Goal: Information Seeking & Learning: Learn about a topic

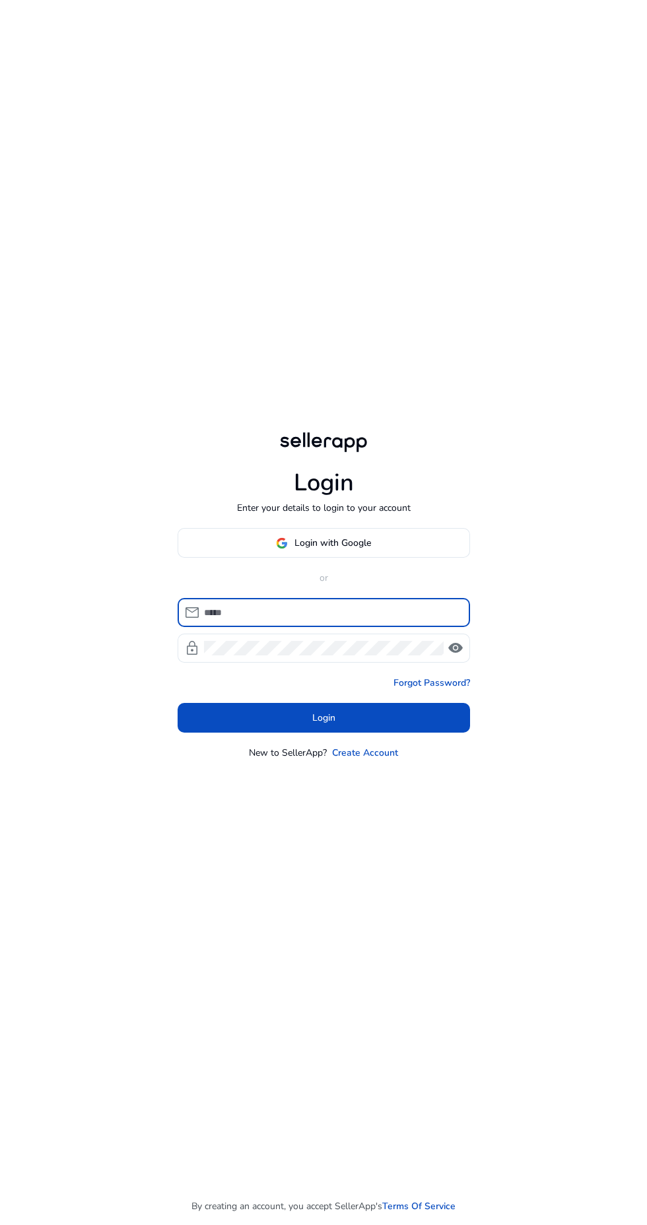
click at [333, 550] on span "Login with Google" at bounding box center [332, 543] width 77 height 14
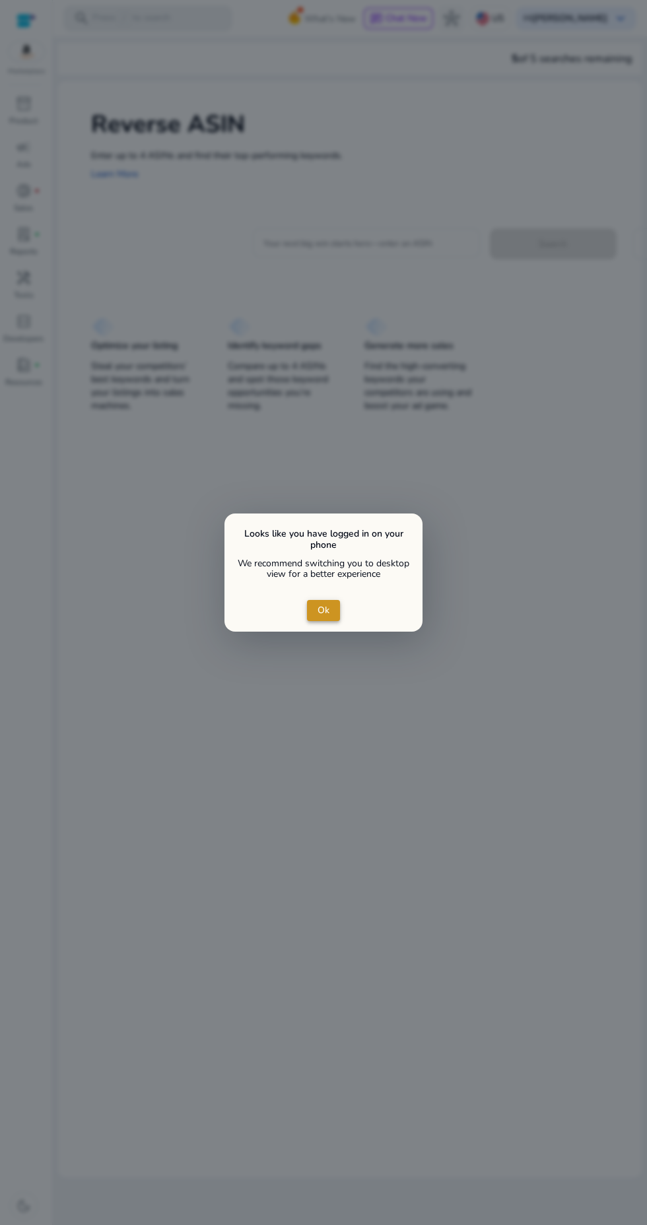
click at [332, 611] on span "close dialog" at bounding box center [323, 611] width 33 height 32
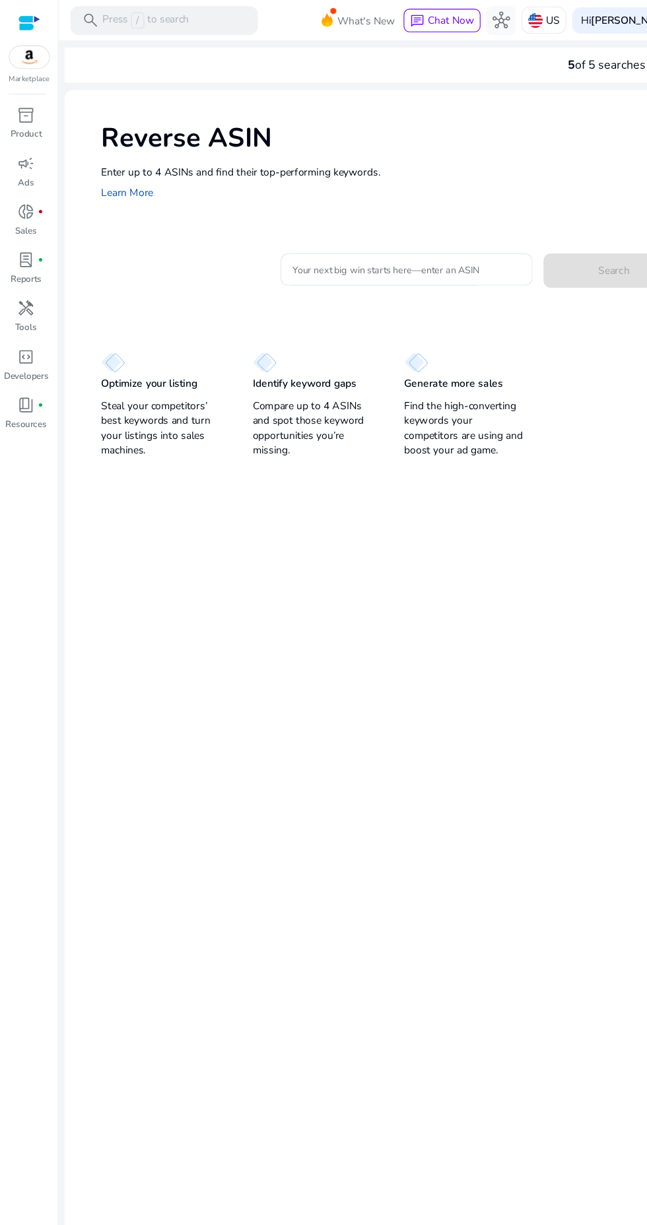
click at [35, 51] on img at bounding box center [27, 52] width 36 height 20
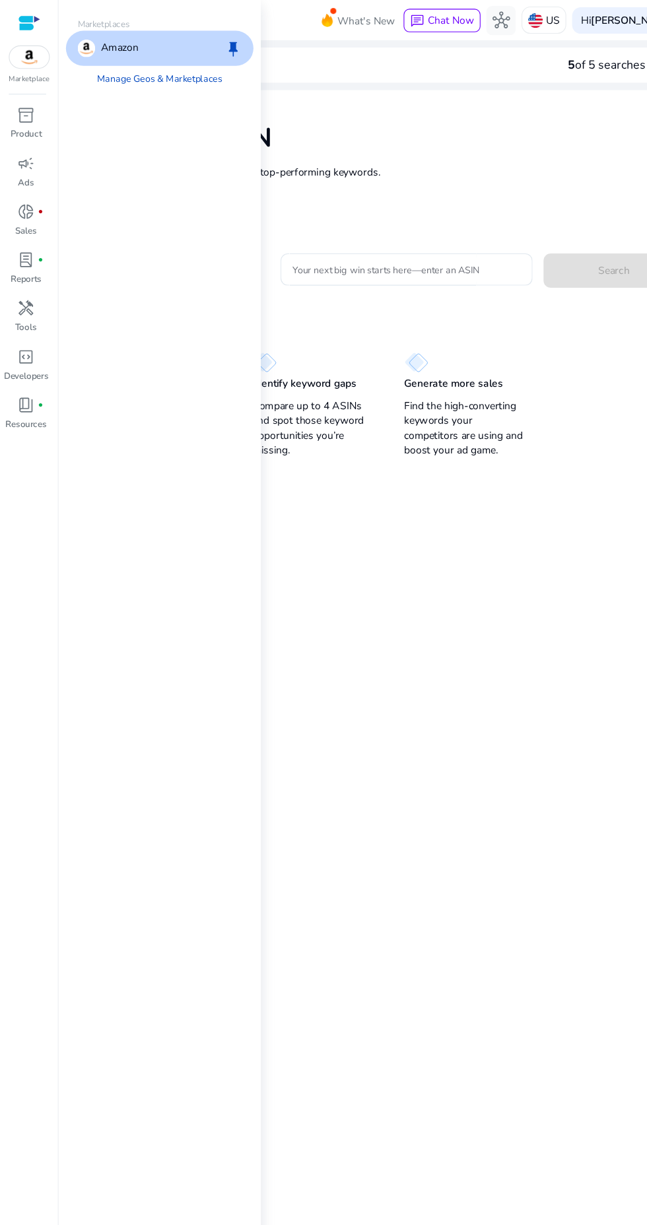
click at [211, 43] on span "keep" at bounding box center [210, 44] width 16 height 16
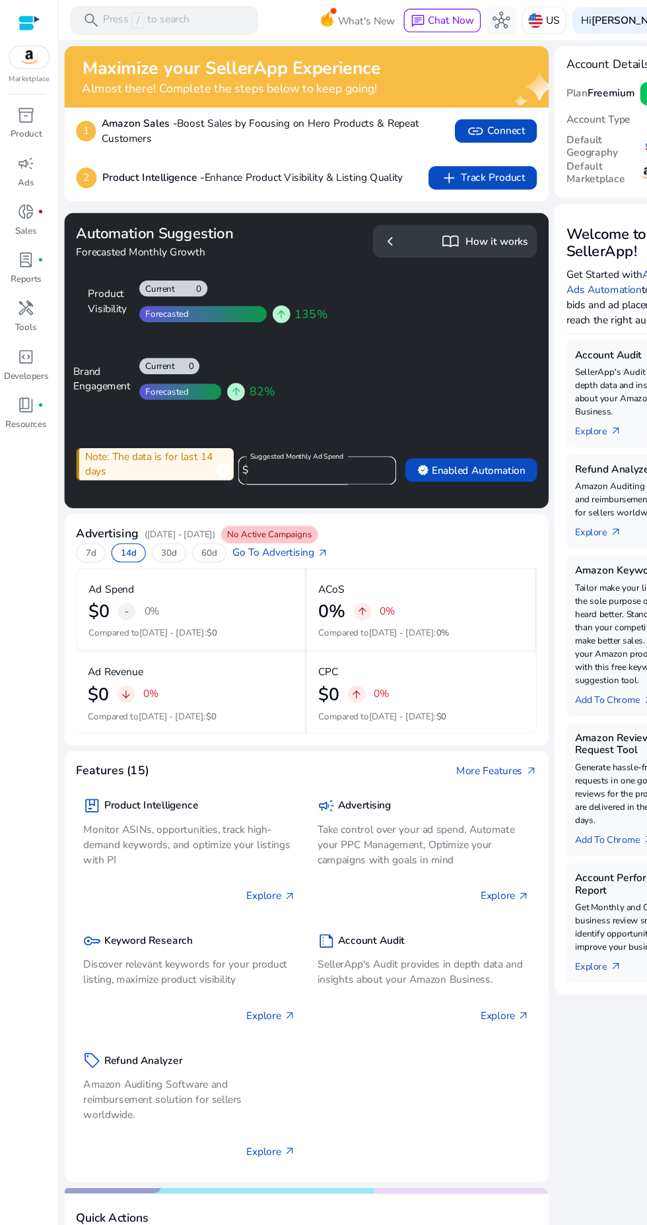
click at [36, 286] on div "handyman" at bounding box center [23, 277] width 37 height 21
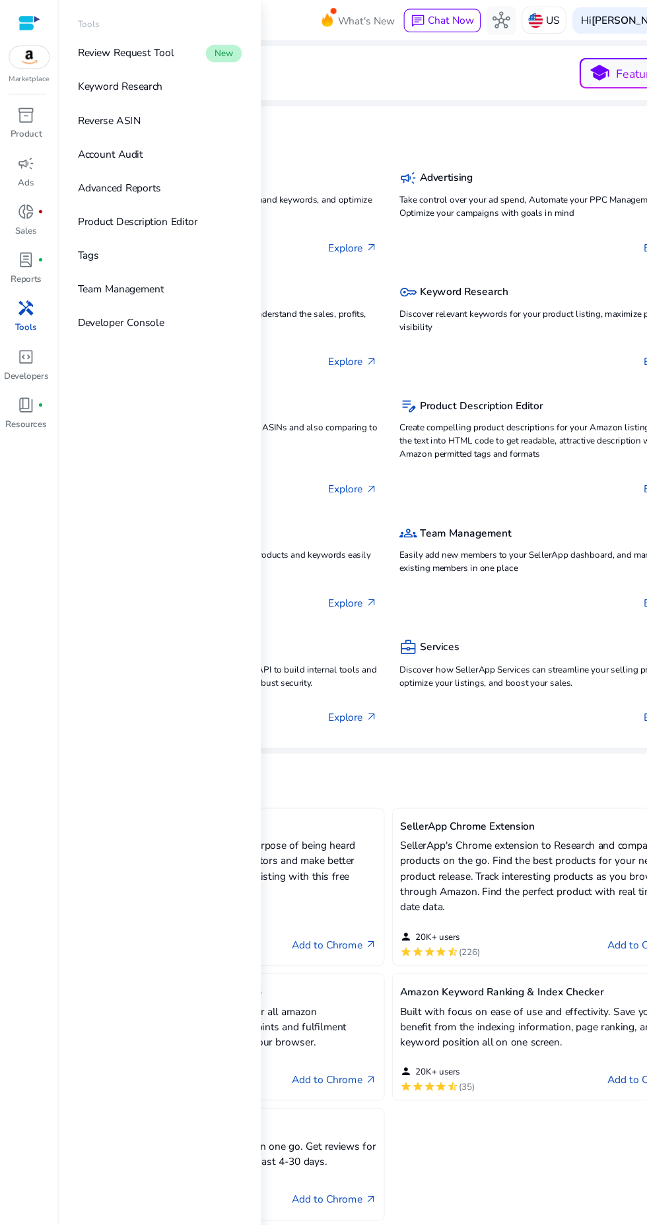
click at [145, 176] on link "Advanced Reports" at bounding box center [143, 169] width 169 height 30
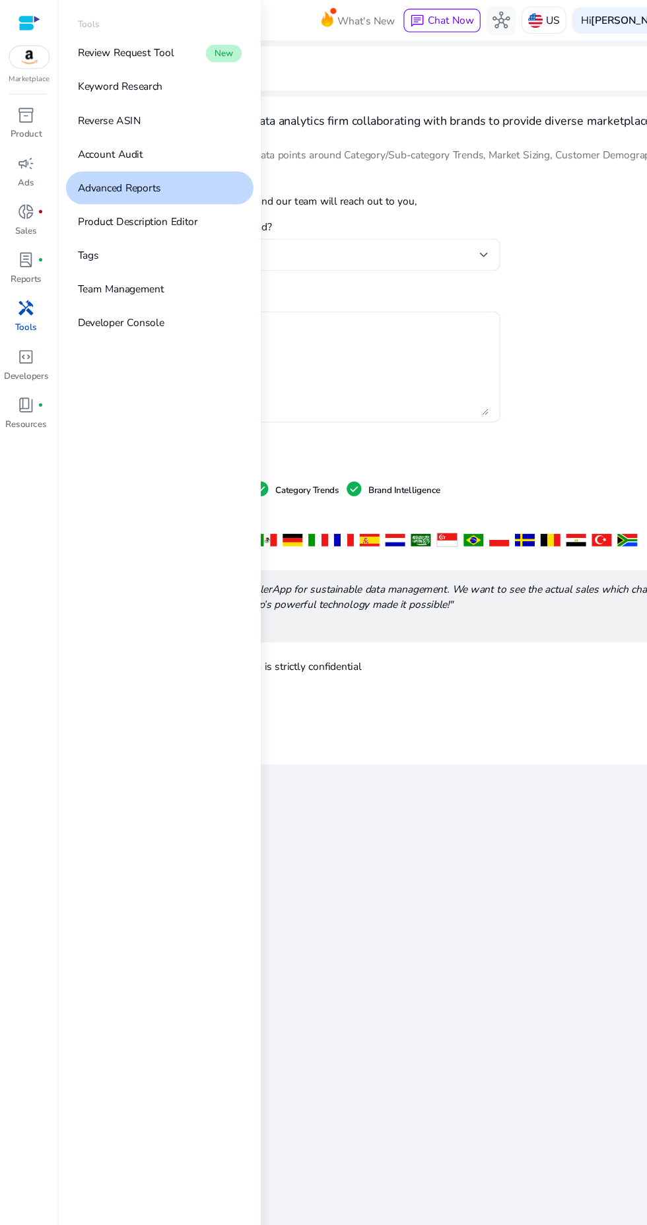
click at [559, 328] on div "SellerApp stands as a prominent data analytics firm collaborating with brands t…" at bounding box center [355, 388] width 573 height 581
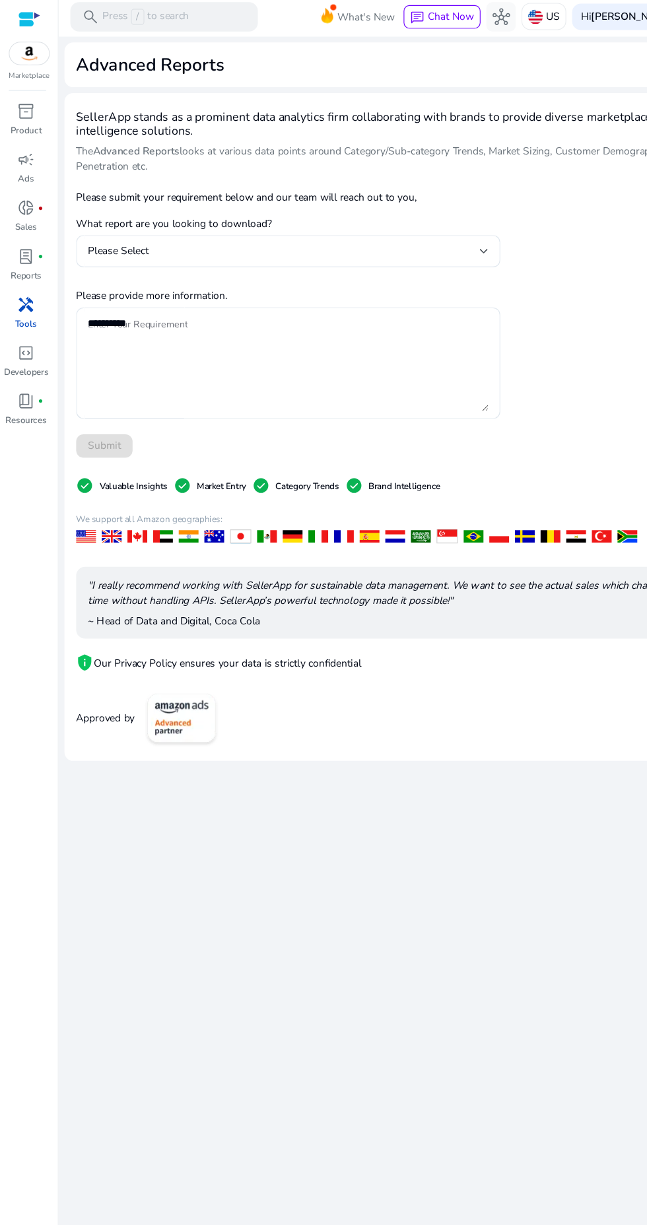
click at [421, 230] on div "Please Select" at bounding box center [255, 229] width 353 height 15
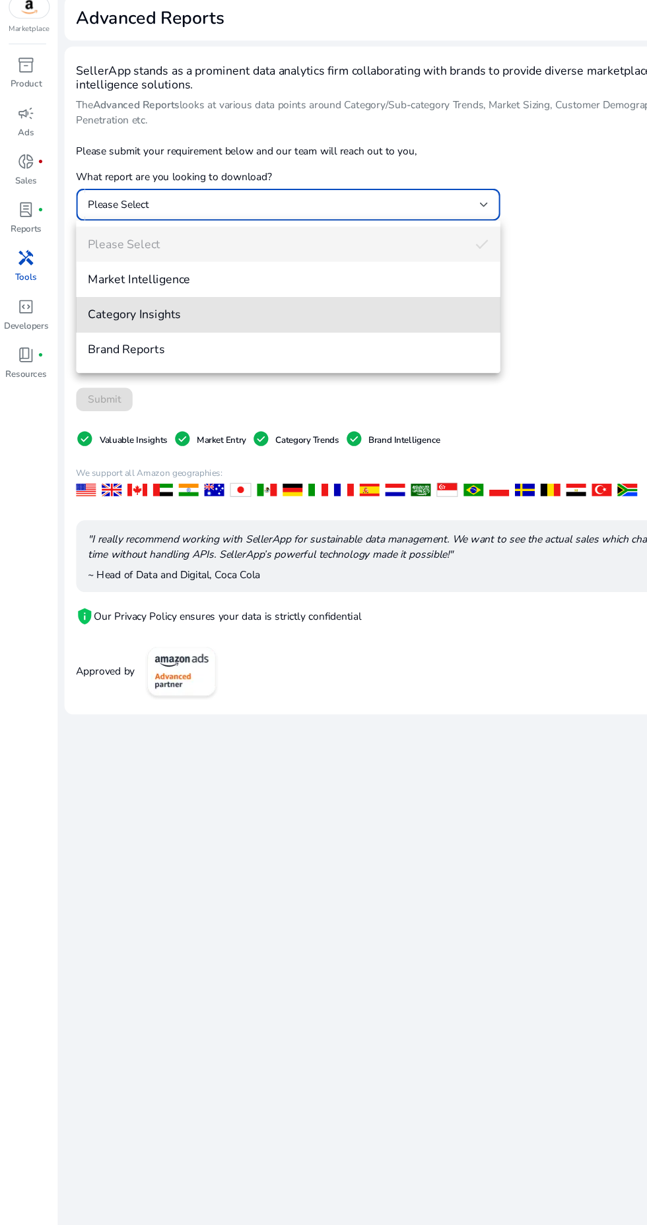
click at [312, 329] on span "Category Insights" at bounding box center [259, 329] width 361 height 15
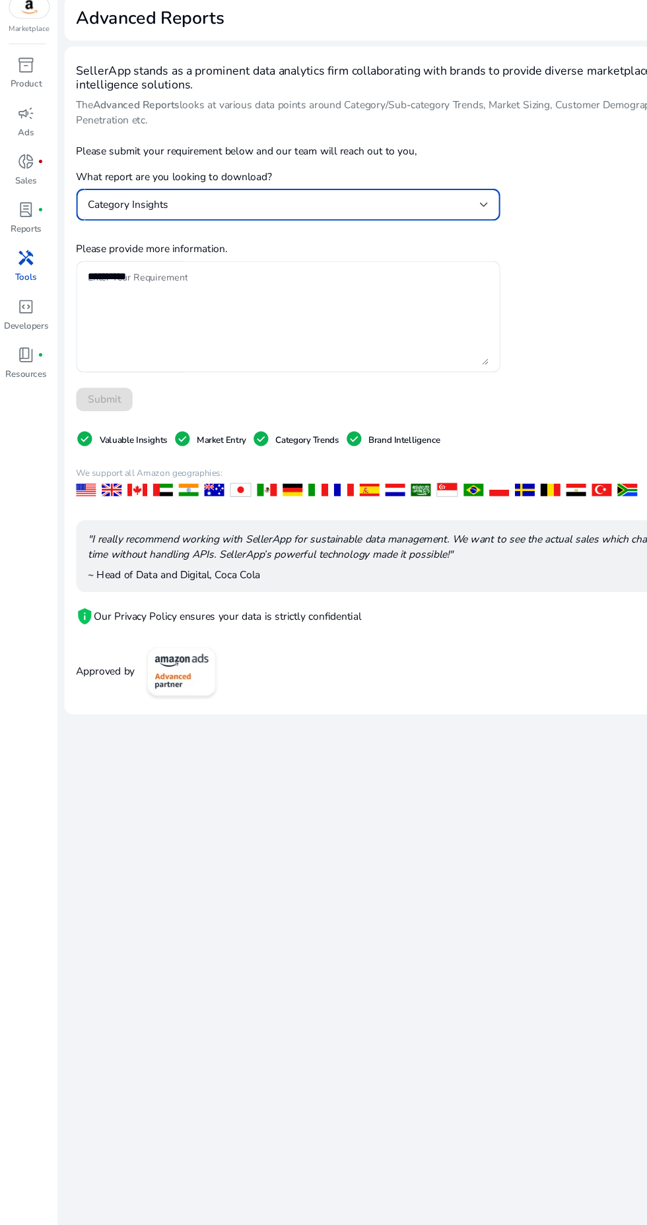
click at [428, 296] on textarea "Enter Your Requirement" at bounding box center [259, 330] width 361 height 87
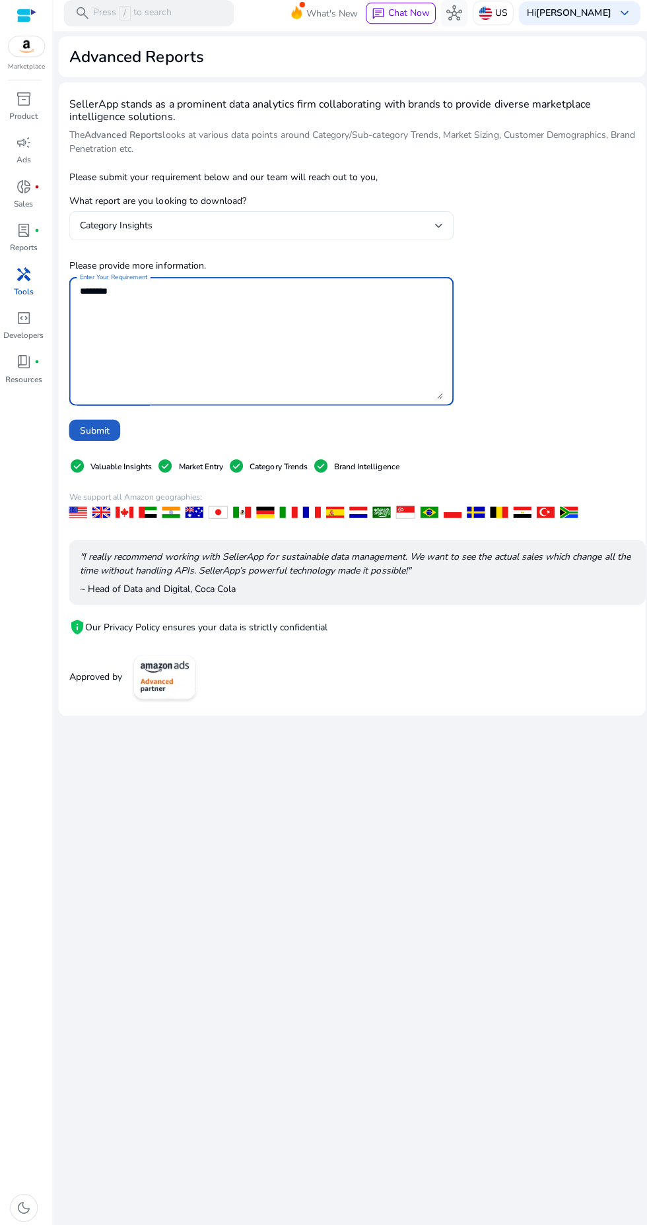
type textarea "*******"
click at [101, 430] on span "Submit" at bounding box center [94, 433] width 30 height 14
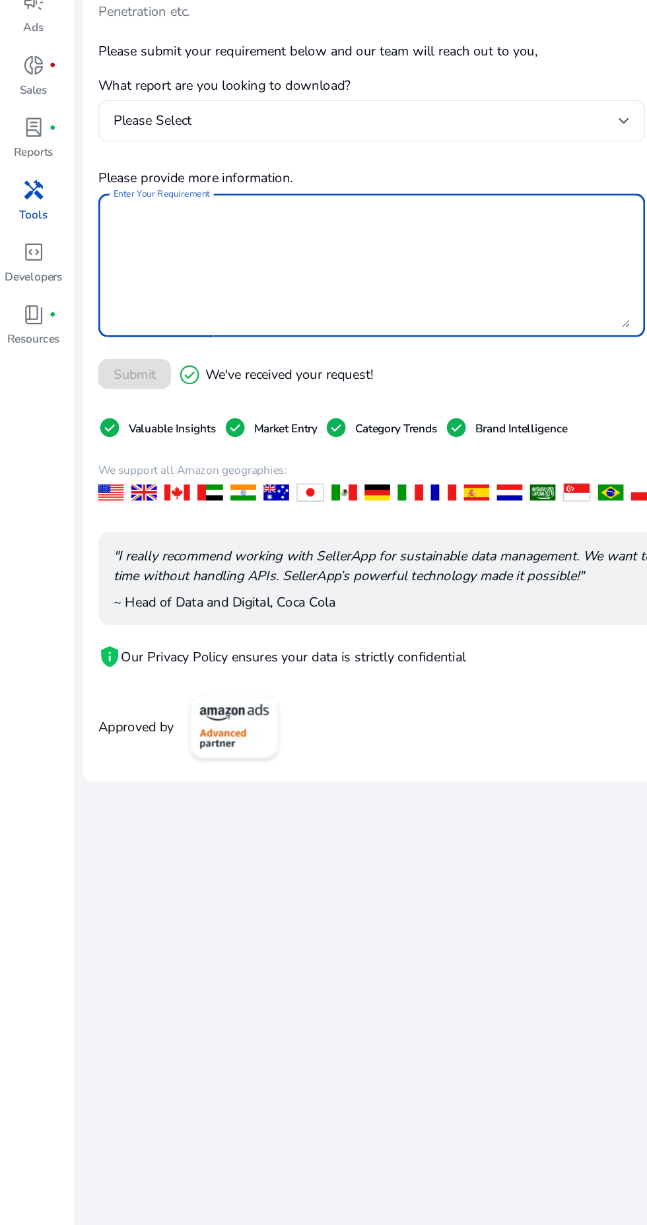
click at [31, 374] on div "book_4 fiber_manual_record" at bounding box center [23, 365] width 37 height 21
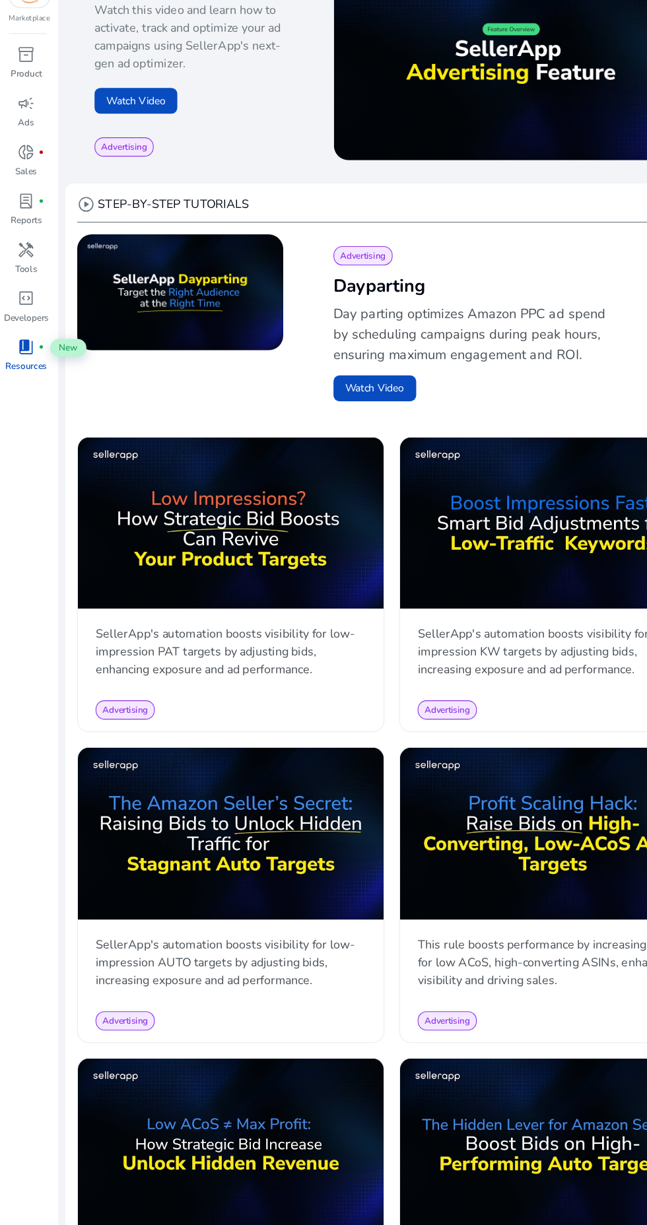
scroll to position [229, 0]
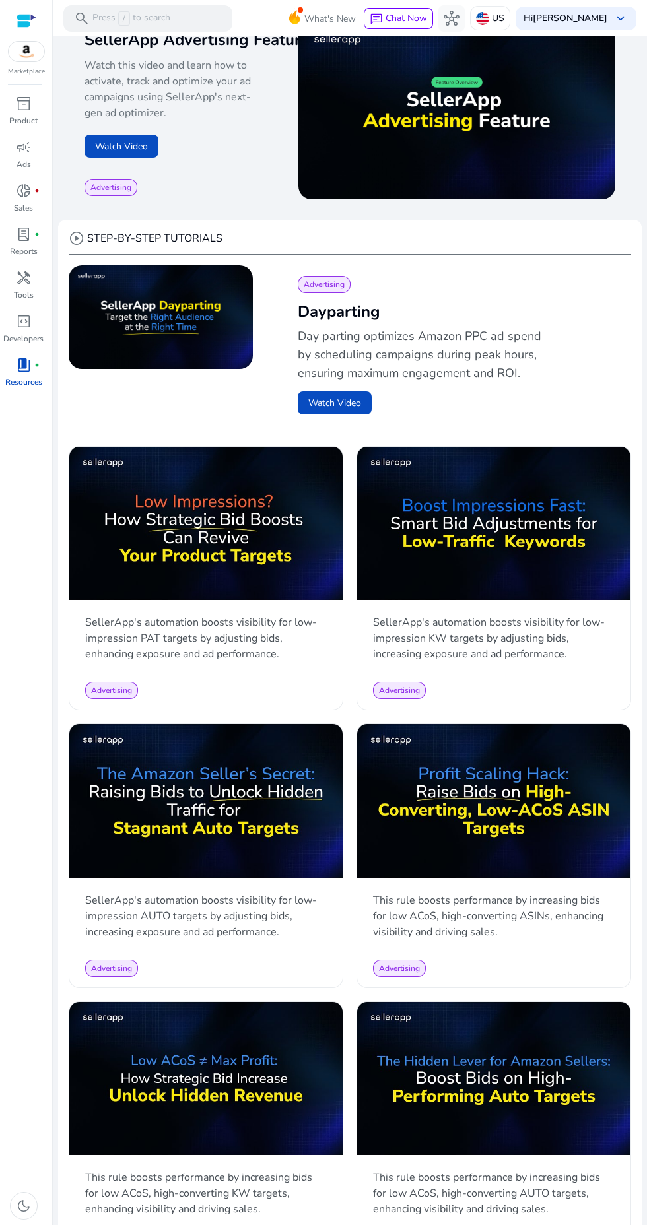
click at [33, 250] on p "Reports" at bounding box center [24, 252] width 28 height 12
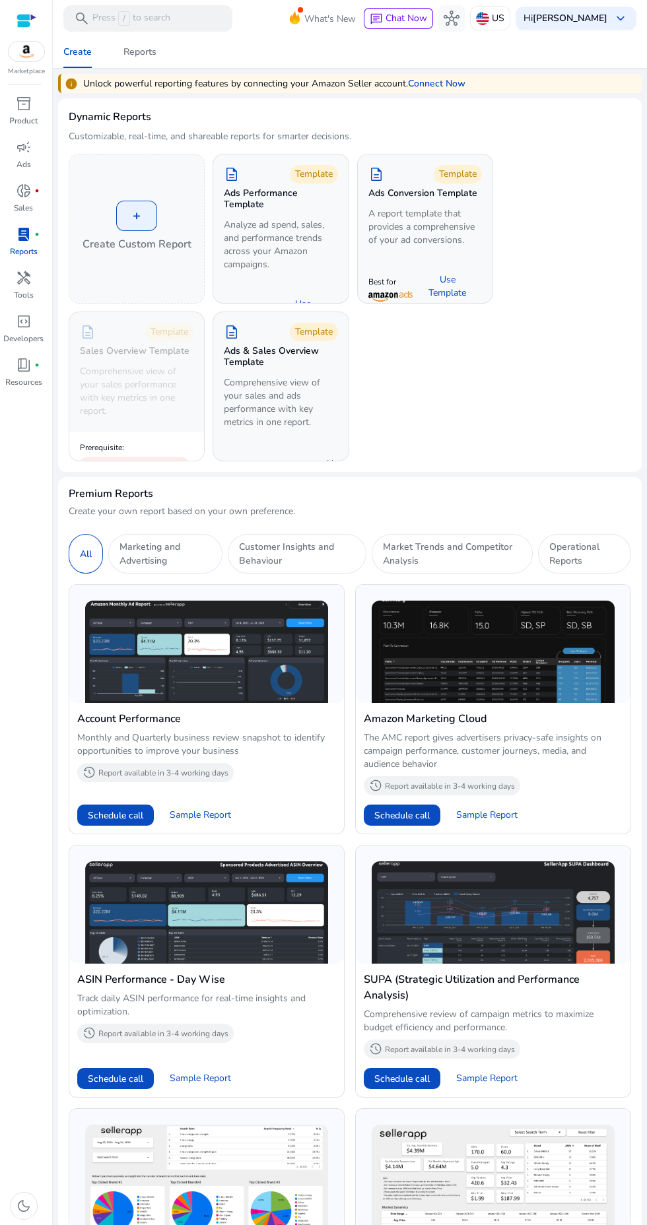
click at [36, 191] on span "fiber_manual_record" at bounding box center [36, 190] width 5 height 5
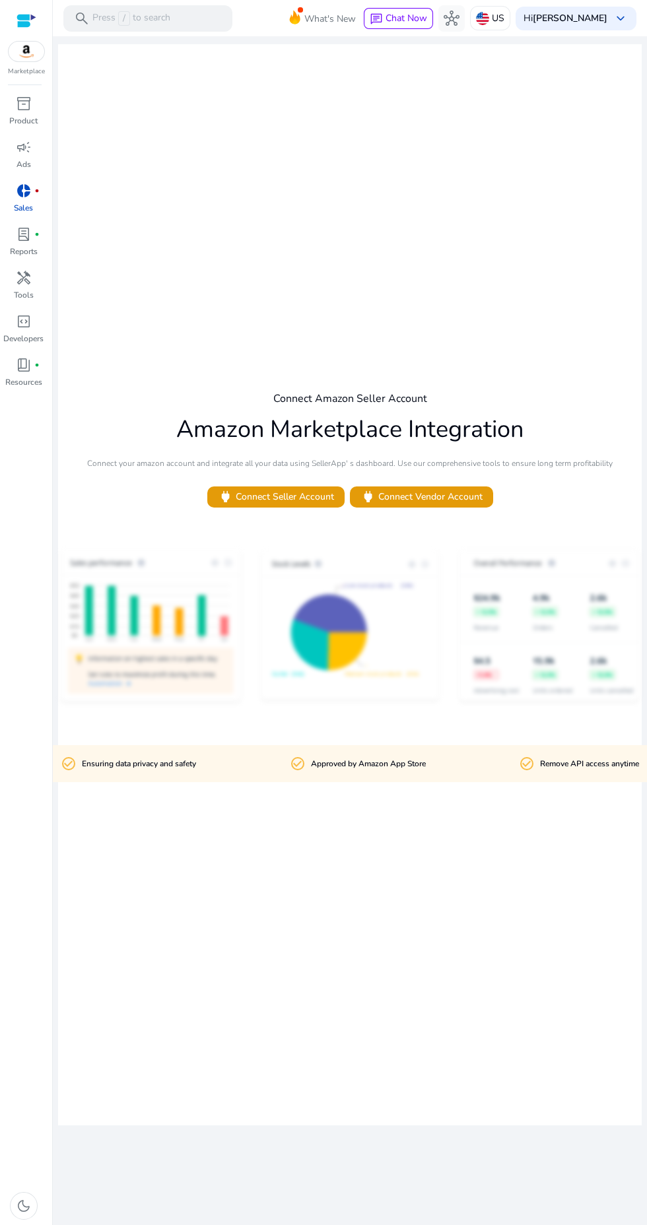
click at [24, 104] on span "inventory_2" at bounding box center [24, 104] width 16 height 16
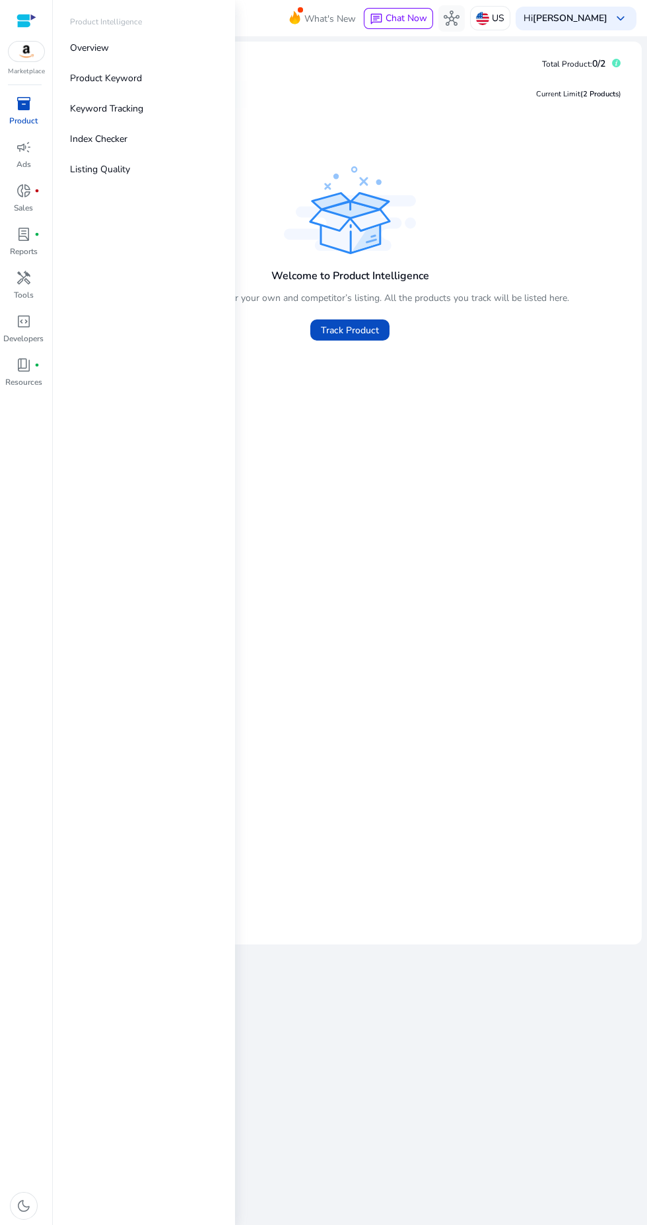
click at [53, 286] on div "Product Intelligence Overview Product Keyword Keyword Tracking Index Checker Li…" at bounding box center [144, 612] width 182 height 1225
click at [26, 280] on span "handyman" at bounding box center [24, 278] width 16 height 16
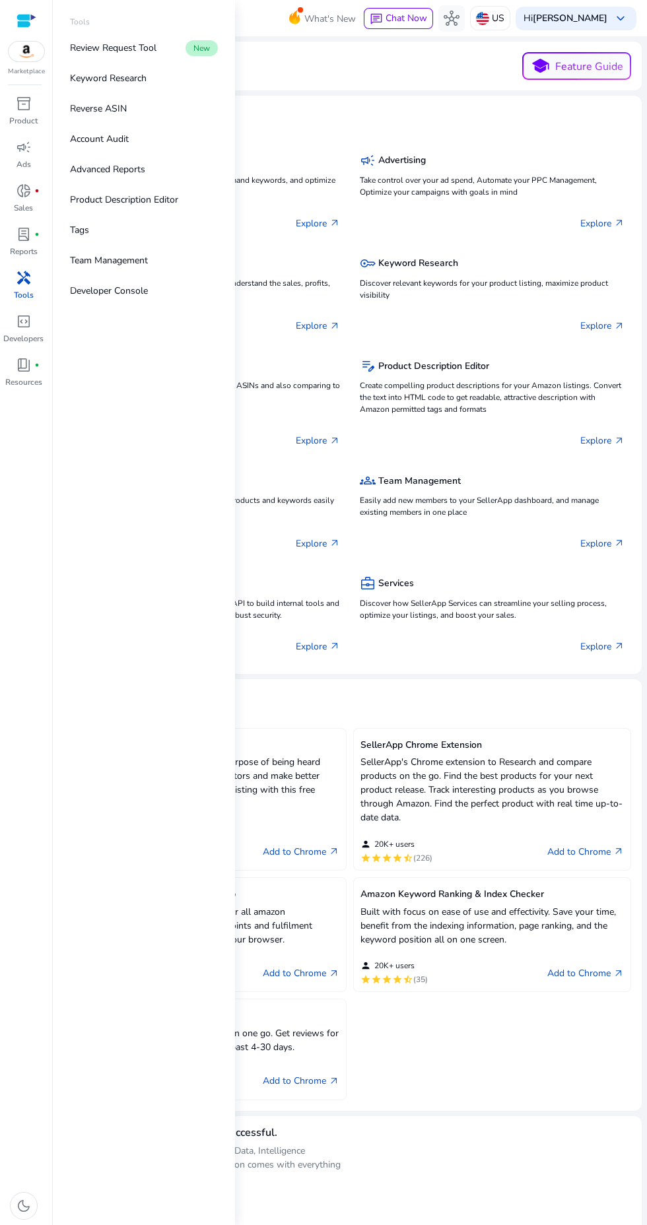
click at [134, 77] on p "Keyword Research" at bounding box center [108, 78] width 77 height 14
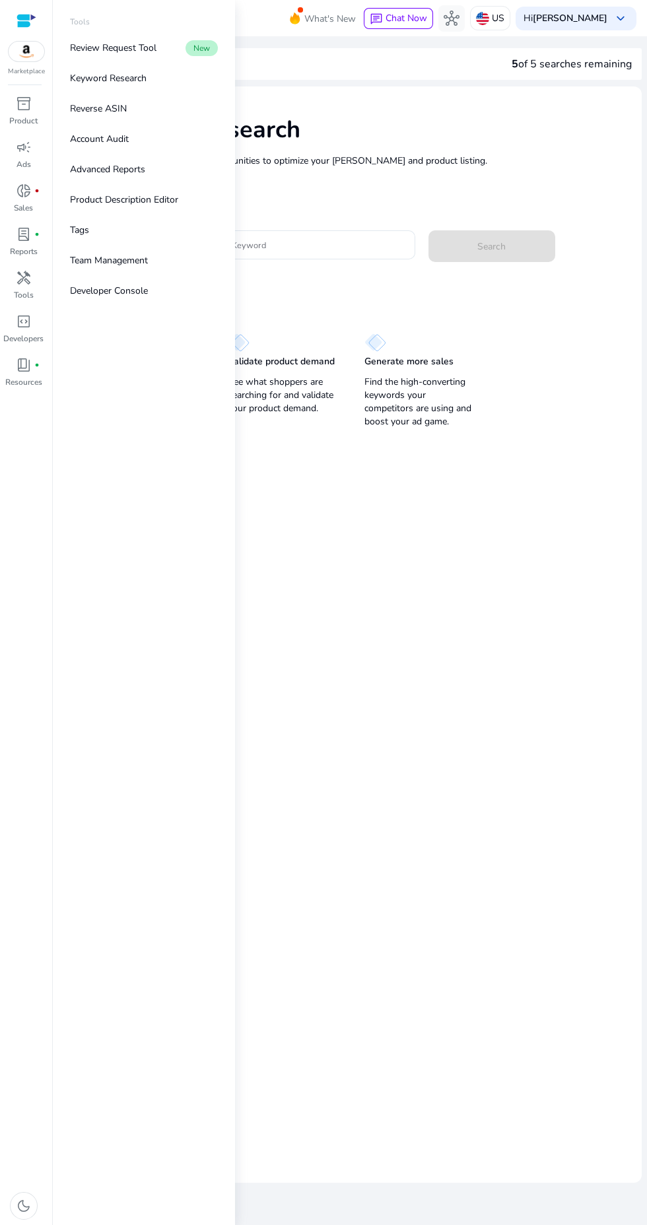
click at [413, 553] on mat-card "Keyword Research Research and find keyword opportunities to optimize your ad ca…" at bounding box center [350, 634] width 584 height 1097
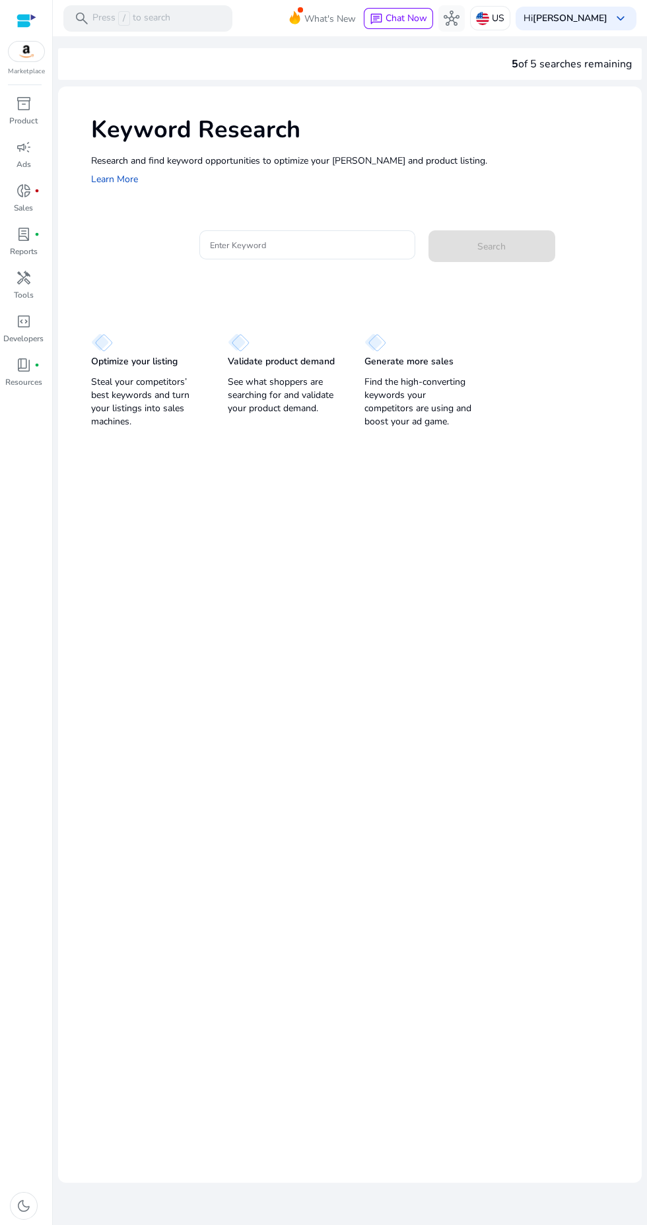
click at [272, 248] on input "Enter Keyword" at bounding box center [307, 245] width 195 height 15
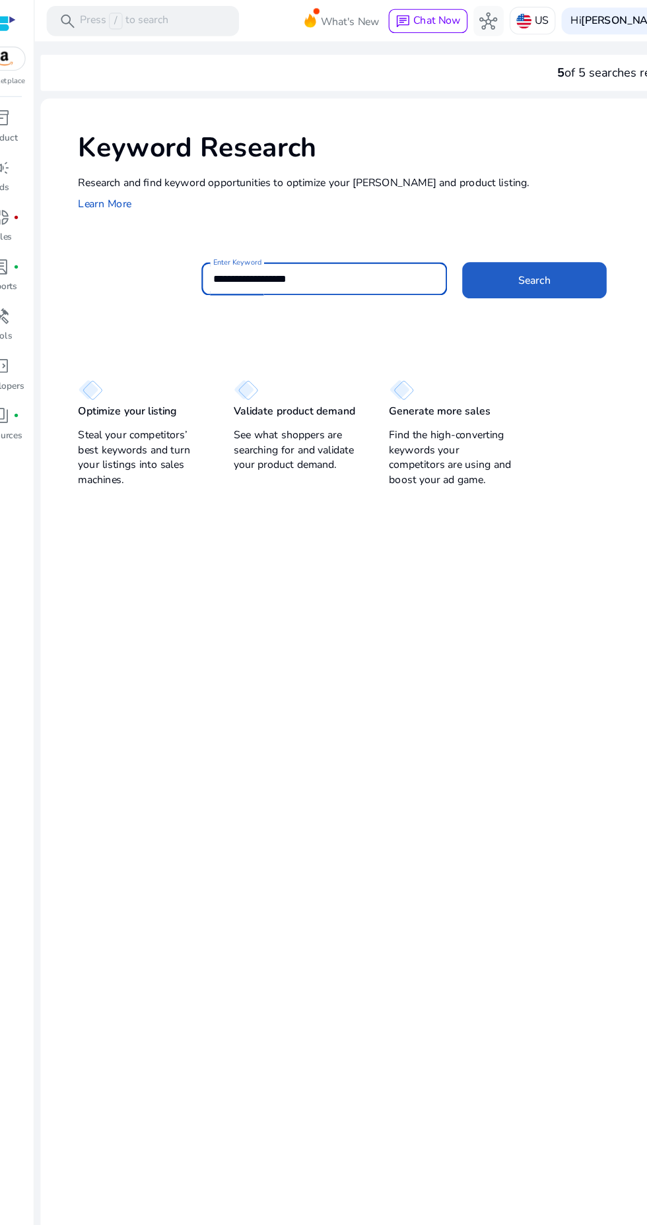
click at [508, 242] on span at bounding box center [491, 246] width 127 height 32
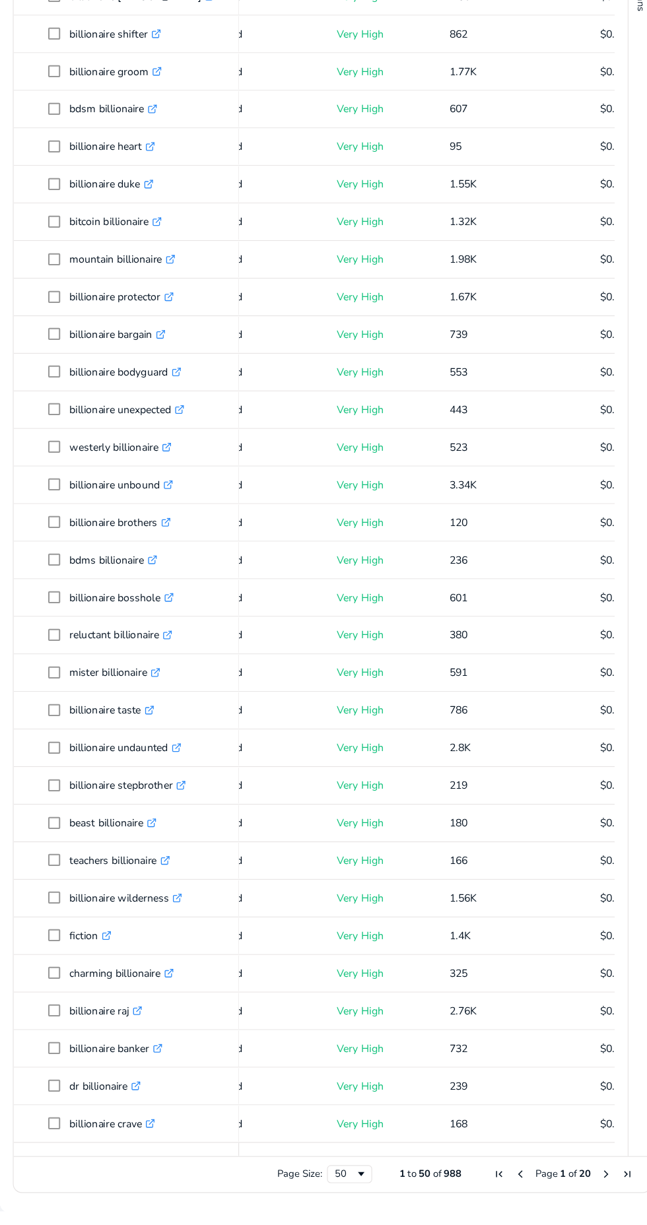
click at [585, 1197] on span "Next Page" at bounding box center [590, 1192] width 11 height 11
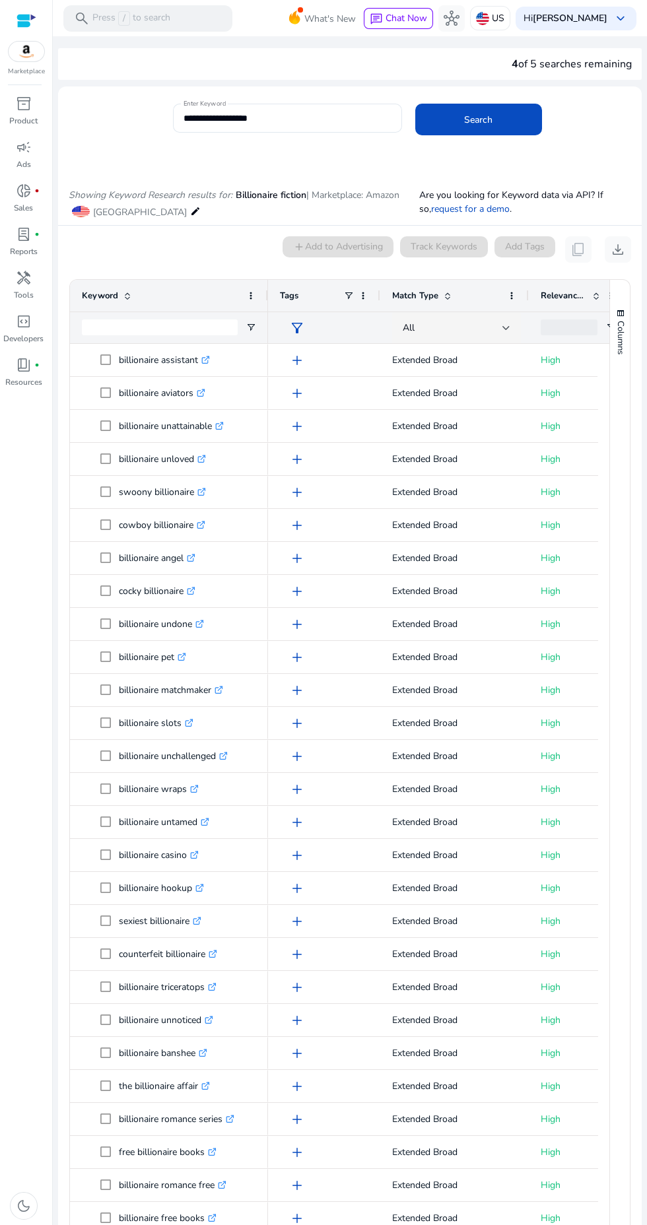
click at [269, 123] on input "**********" at bounding box center [288, 118] width 208 height 15
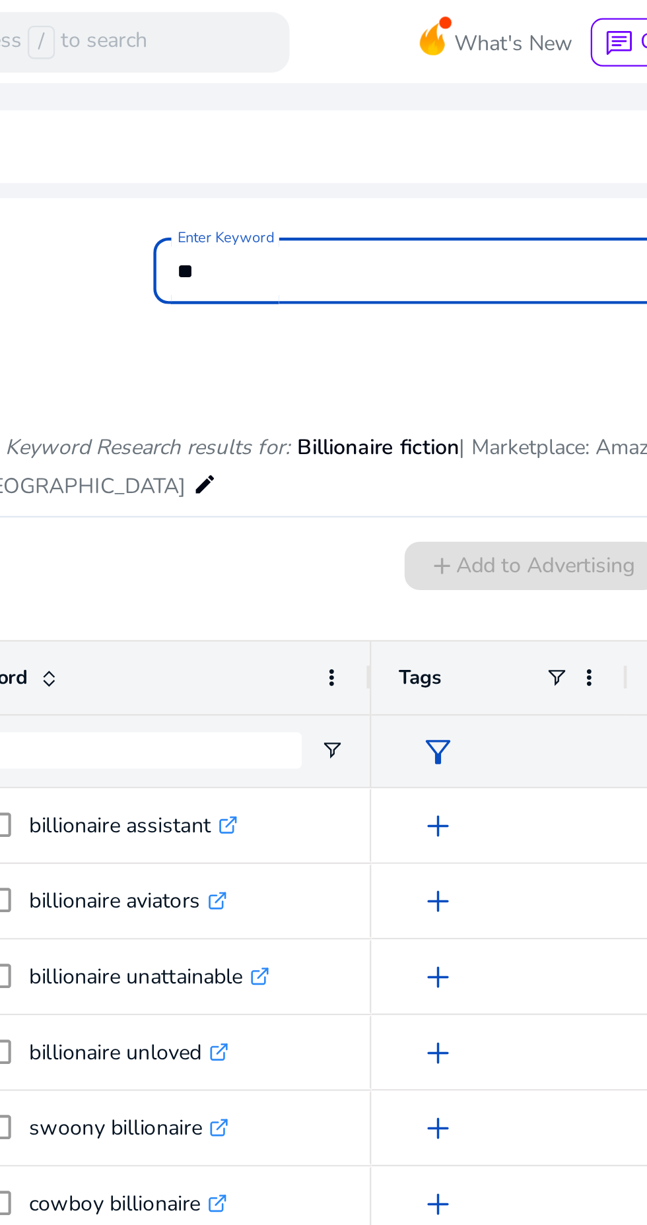
type input "*"
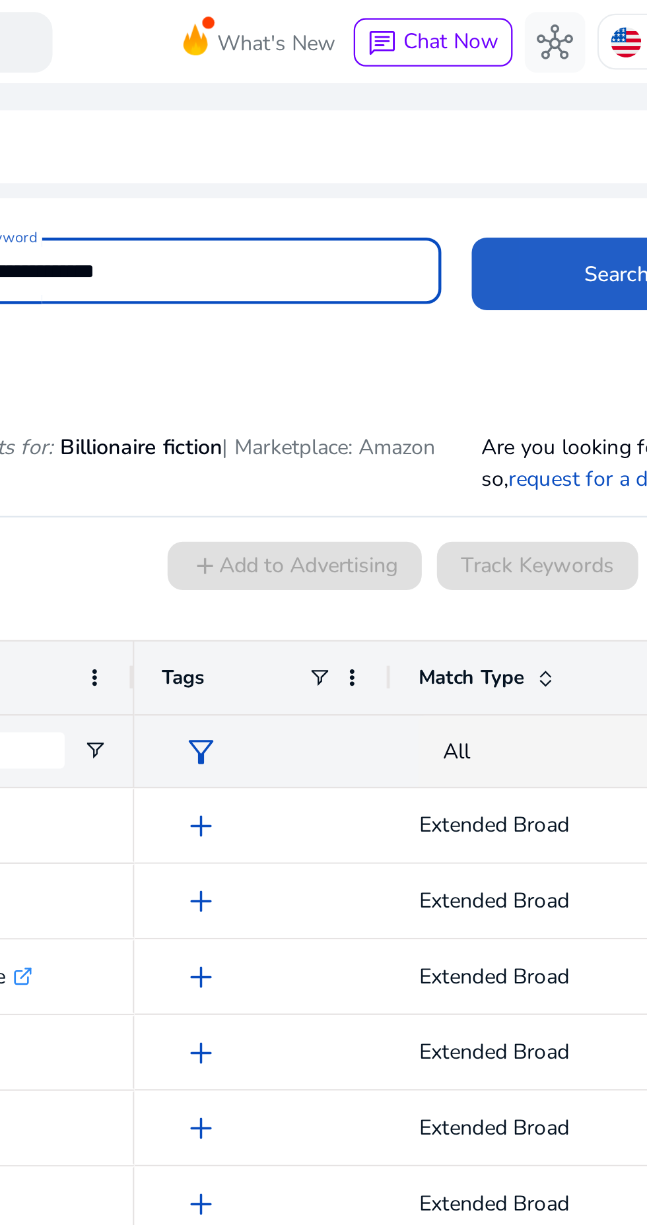
type input "**********"
click at [450, 116] on span at bounding box center [478, 120] width 127 height 32
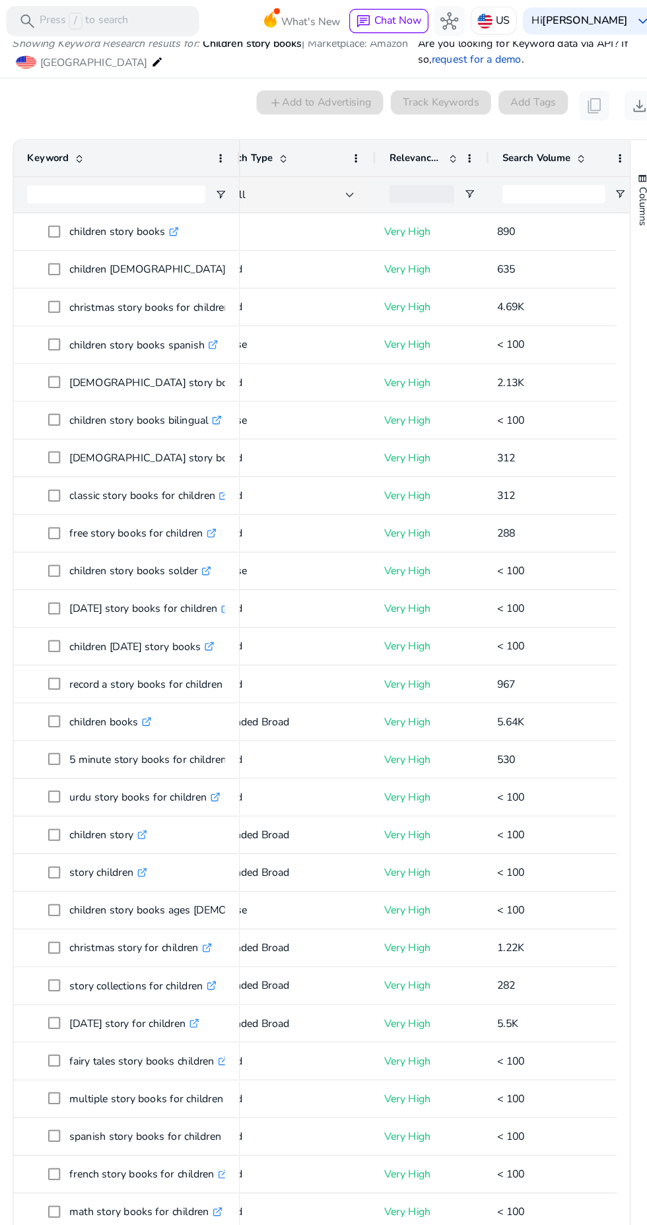
scroll to position [0, 153]
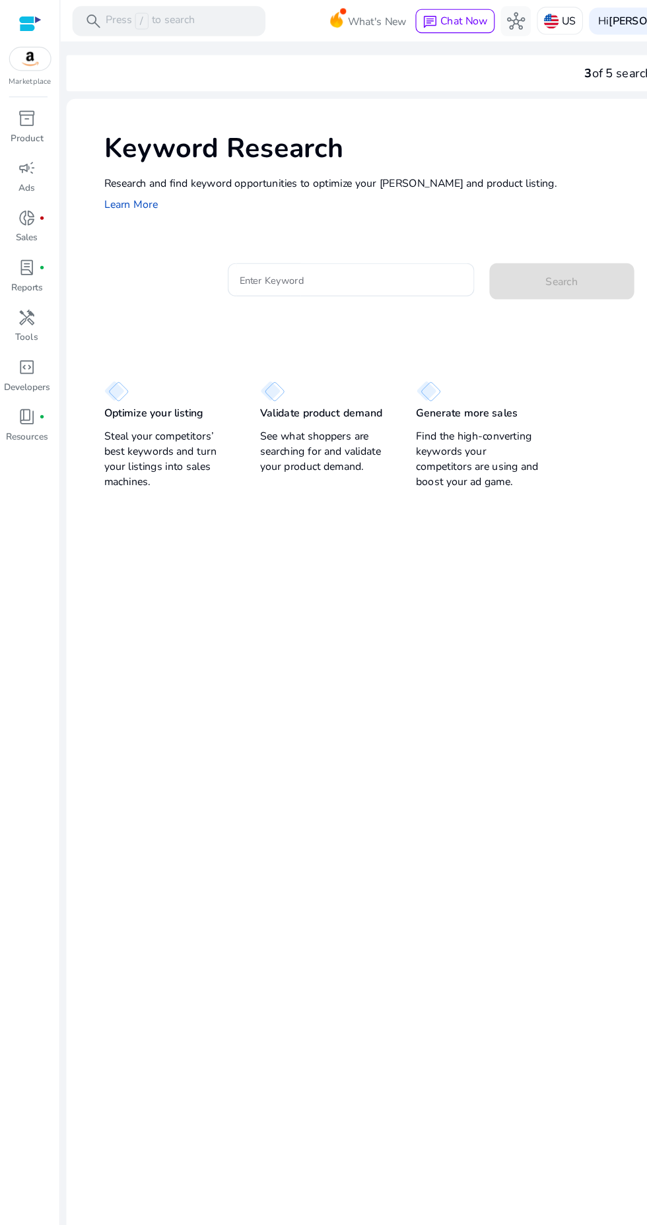
click at [291, 240] on input "Enter Keyword" at bounding box center [307, 245] width 195 height 15
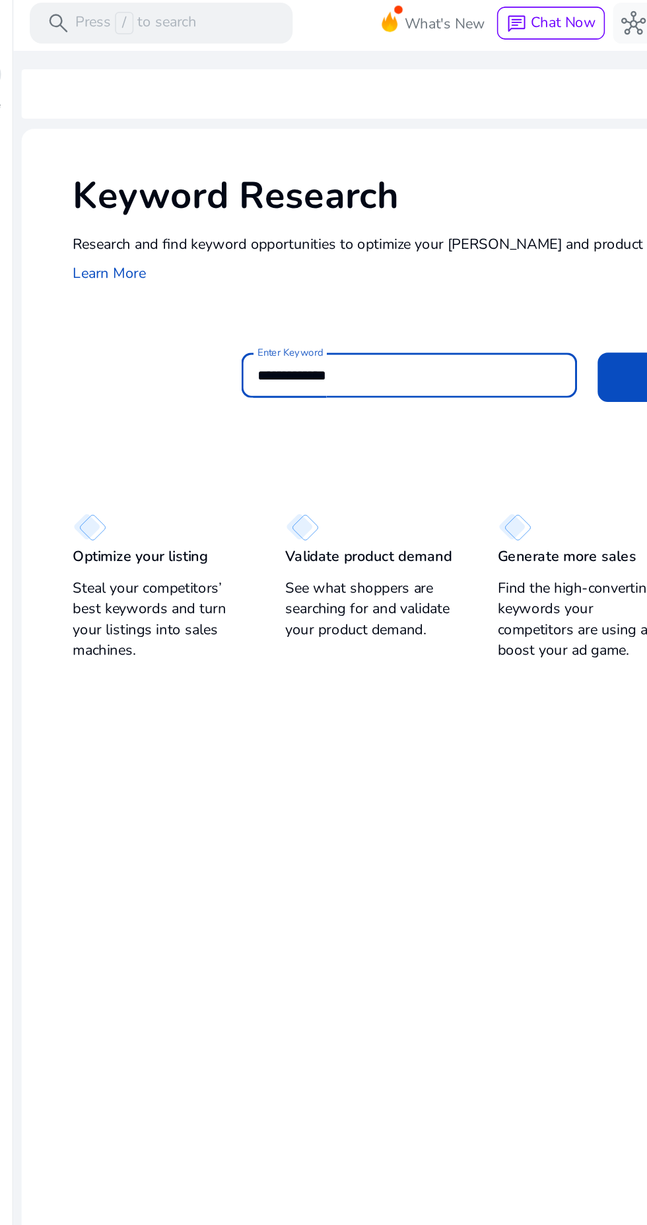
scroll to position [1, 0]
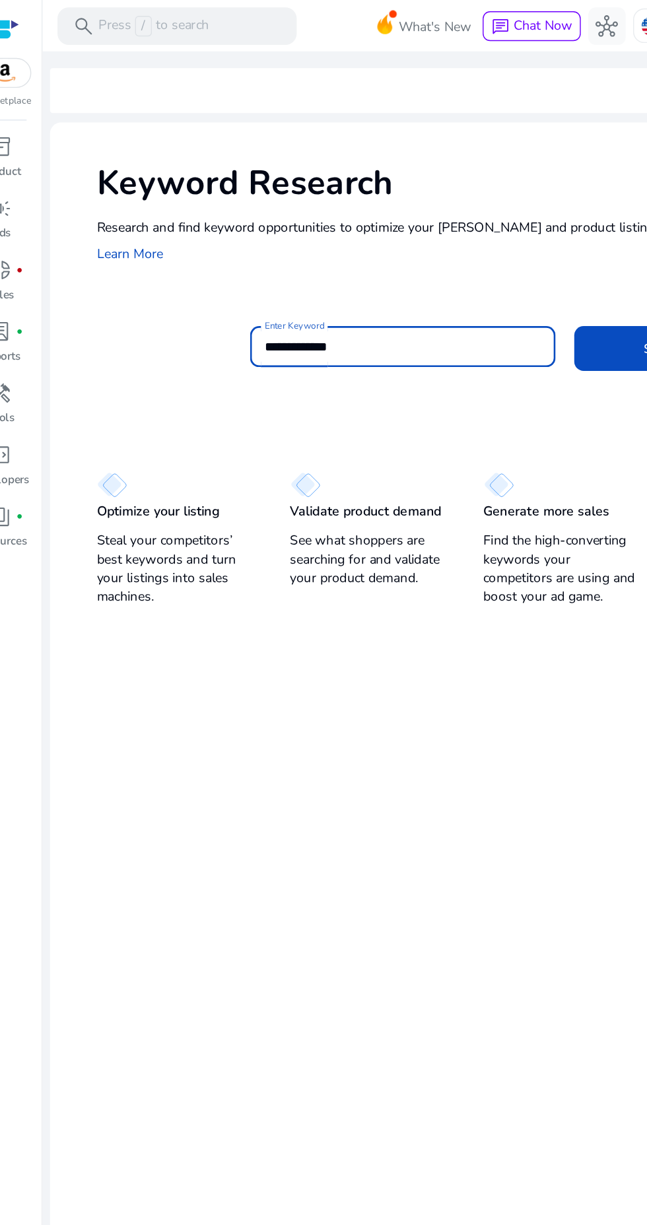
click at [458, 241] on span at bounding box center [491, 246] width 127 height 32
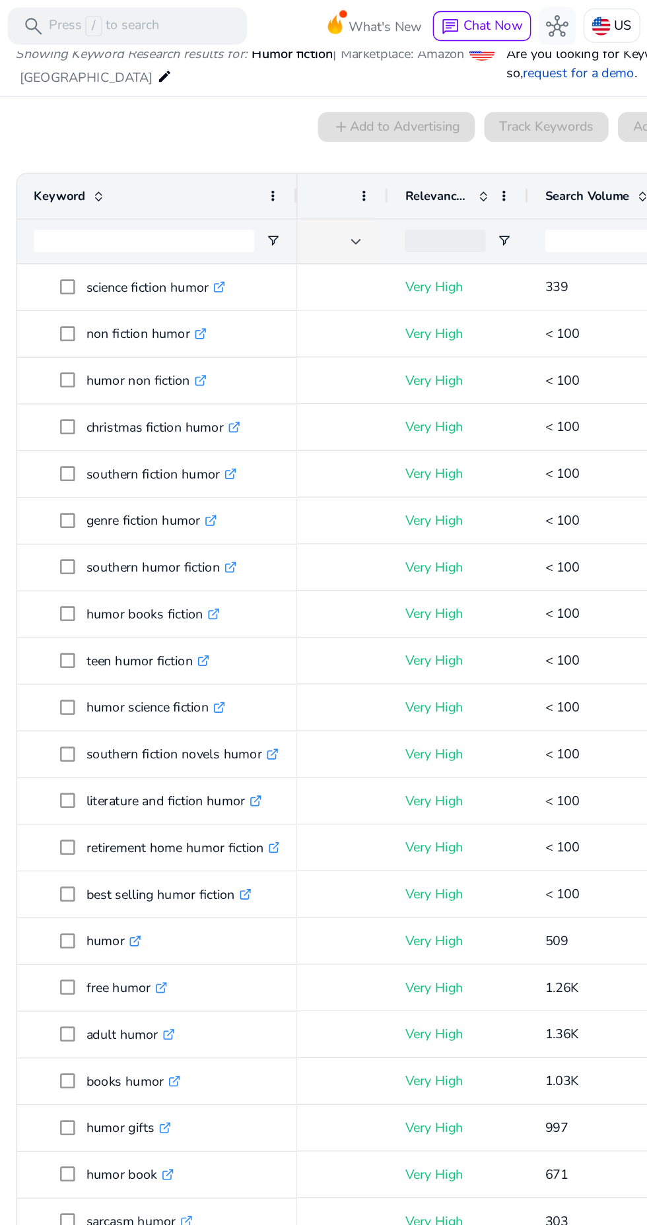
scroll to position [0, 263]
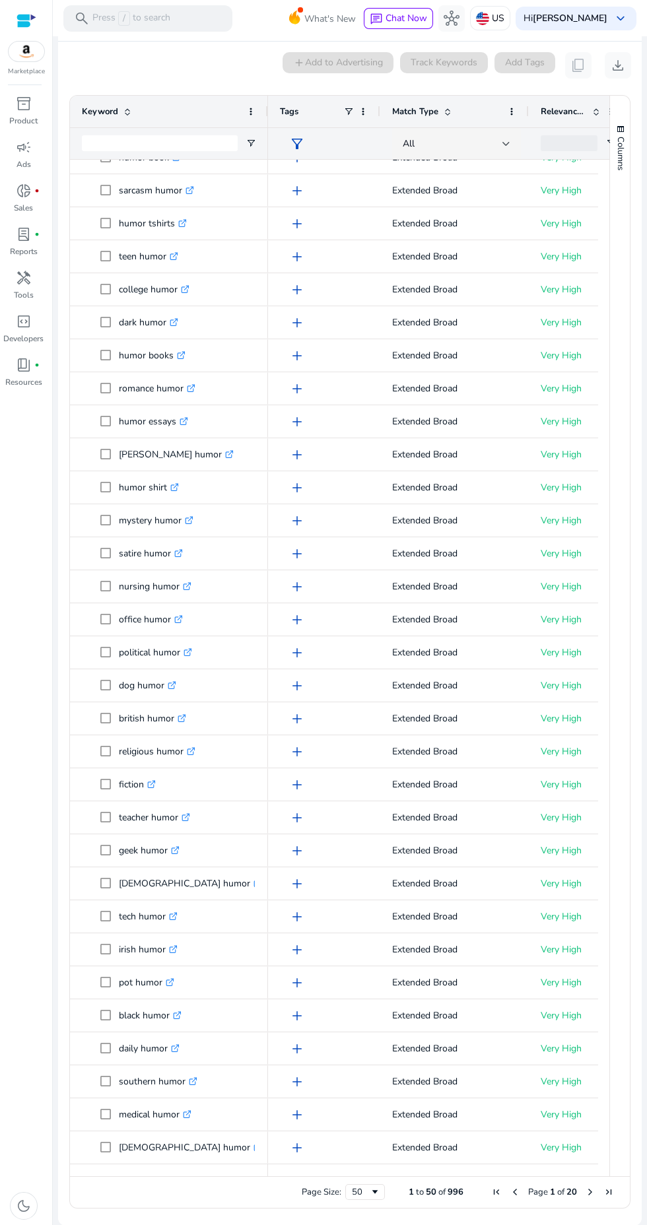
click at [585, 1187] on span "Next Page" at bounding box center [590, 1192] width 11 height 11
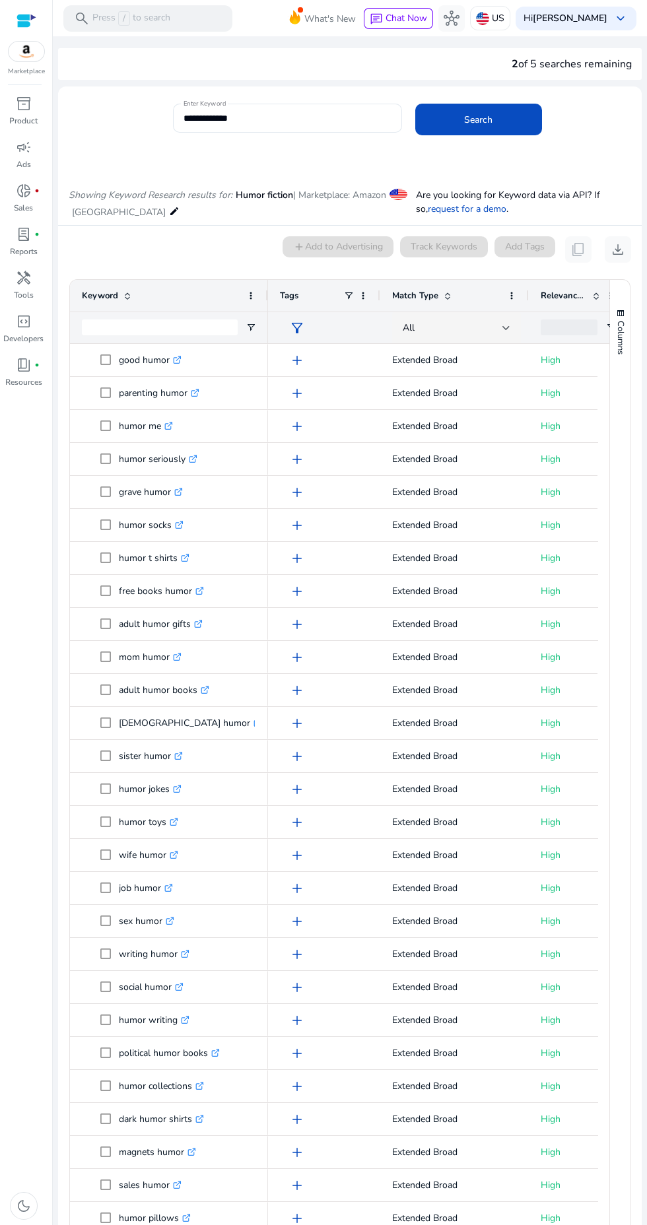
click at [279, 111] on input "**********" at bounding box center [288, 118] width 208 height 15
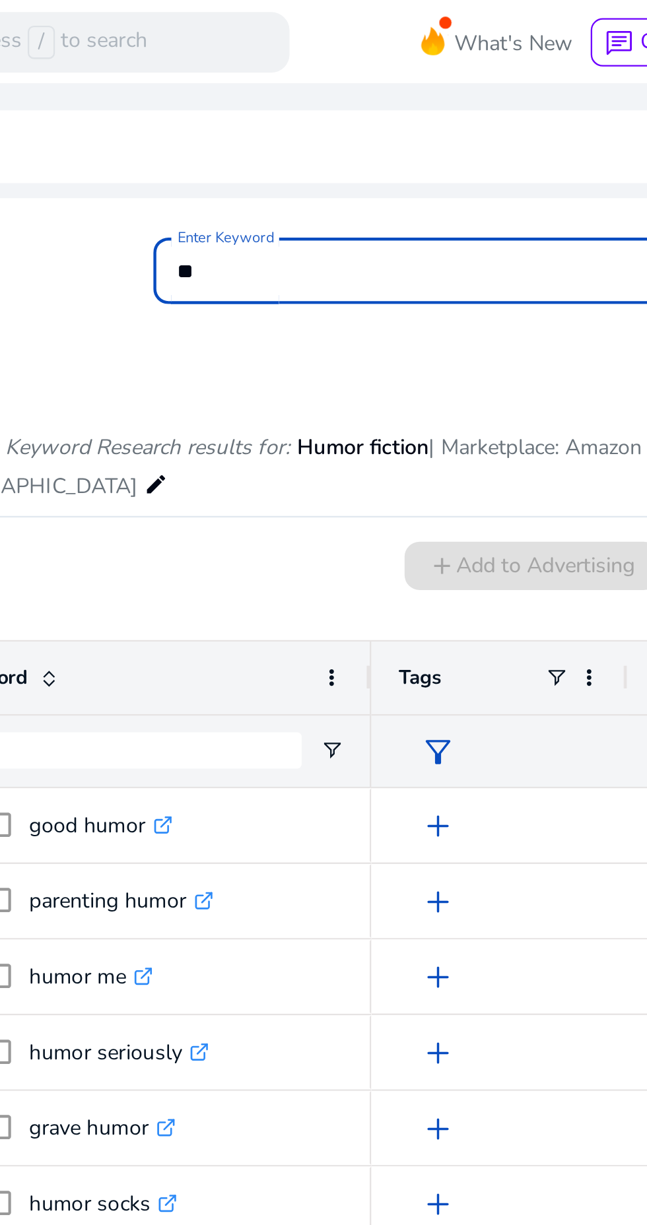
type input "*"
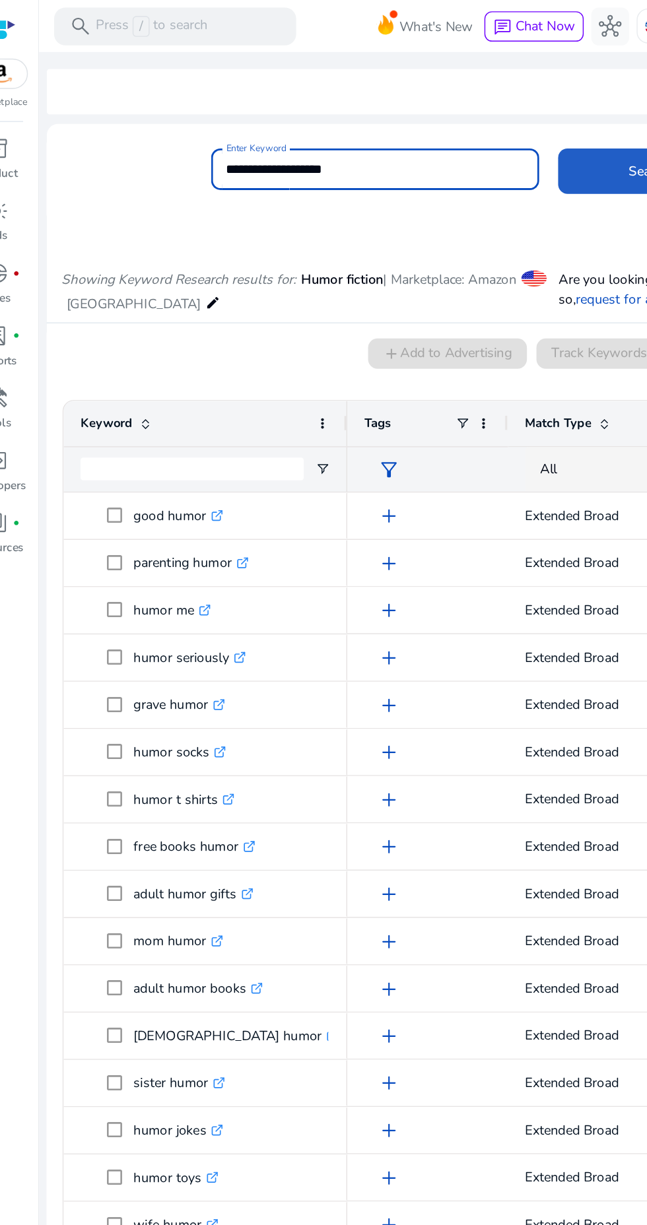
type input "**********"
click at [449, 114] on span at bounding box center [478, 120] width 127 height 32
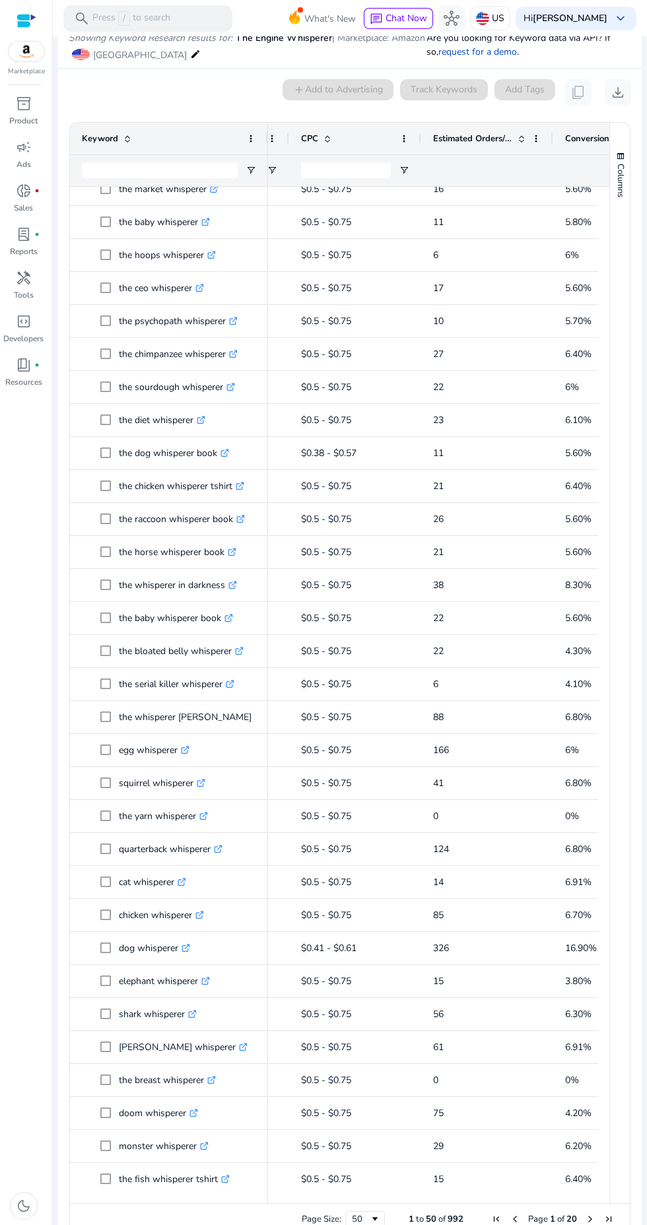
scroll to position [43, 0]
